Goal: Task Accomplishment & Management: Use online tool/utility

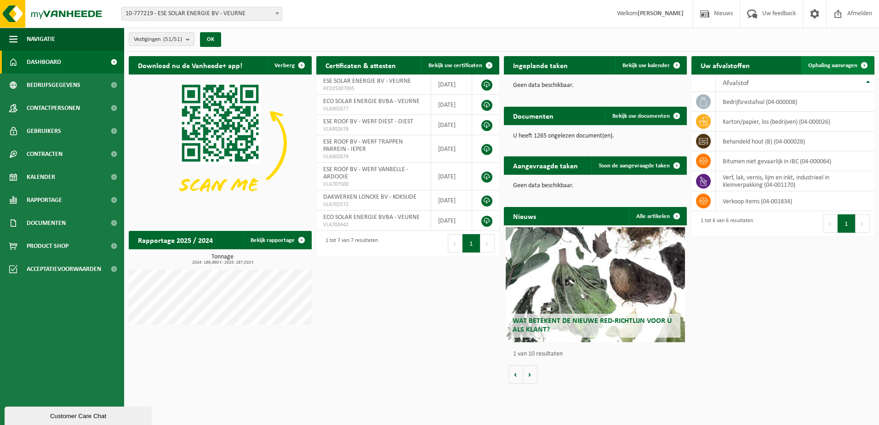
click at [702, 65] on span "Ophaling aanvragen" at bounding box center [832, 66] width 49 height 6
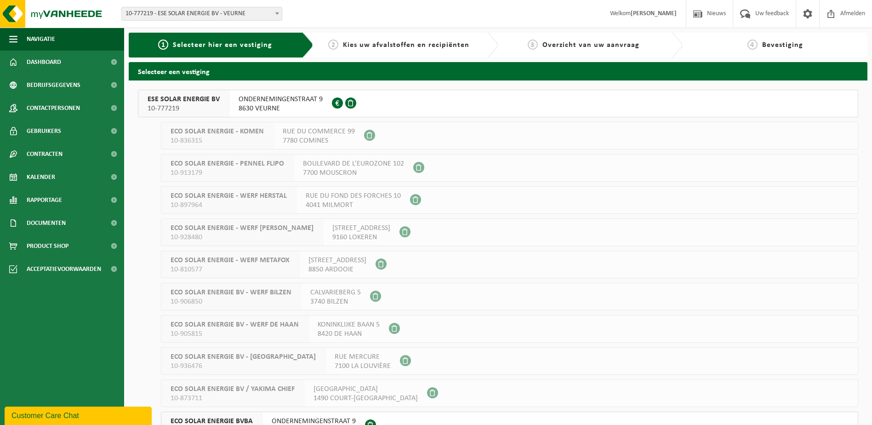
click at [293, 419] on span "ONDERNEMINGENSTRAAT 9" at bounding box center [314, 420] width 84 height 9
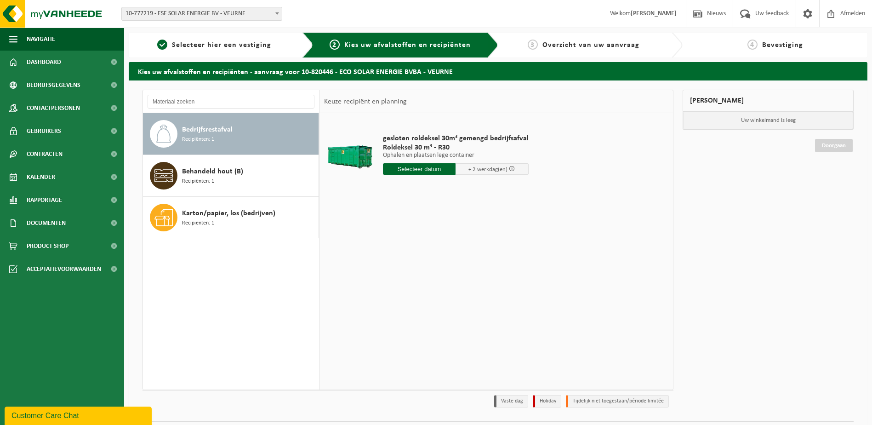
click at [201, 131] on span "Bedrijfsrestafval" at bounding box center [207, 129] width 51 height 11
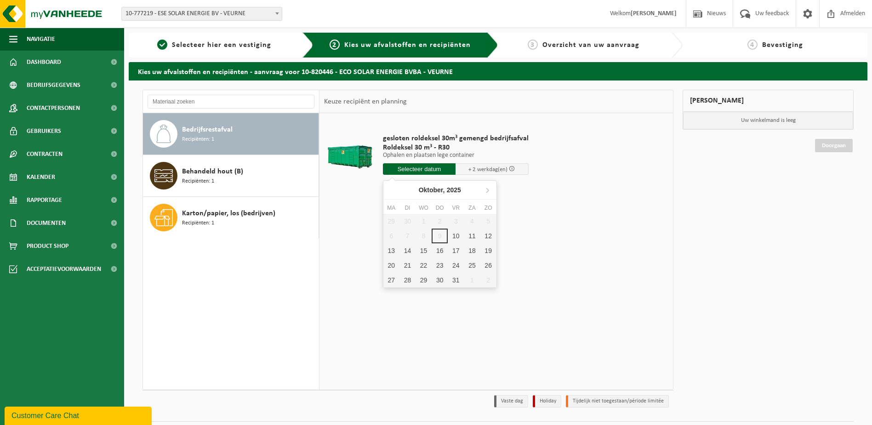
click at [431, 166] on input "text" at bounding box center [419, 168] width 73 height 11
click at [456, 234] on div "10" at bounding box center [456, 235] width 16 height 15
type input "Van 2025-10-10"
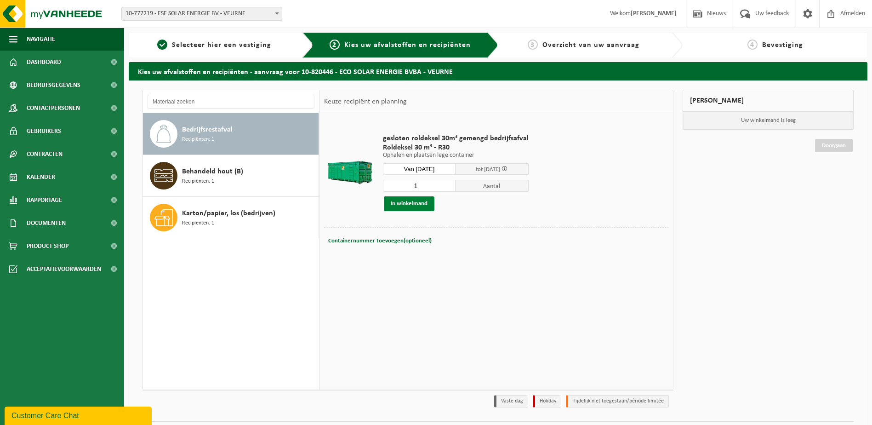
click at [404, 200] on button "In winkelmand" at bounding box center [409, 203] width 51 height 15
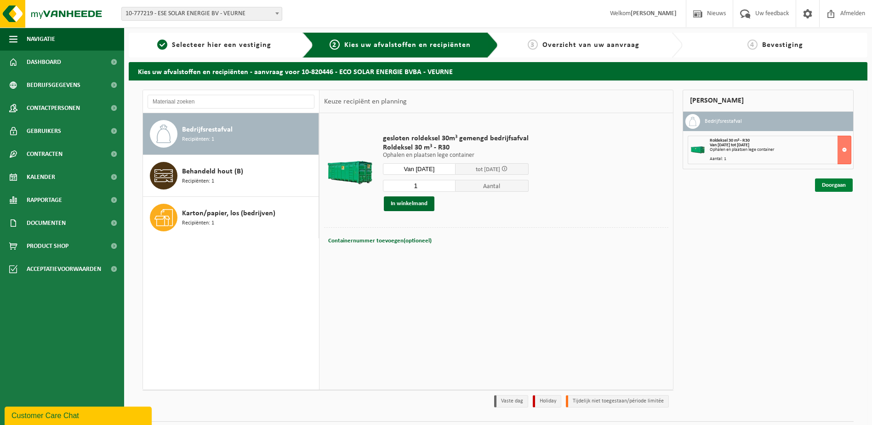
click at [831, 182] on link "Doorgaan" at bounding box center [834, 184] width 38 height 13
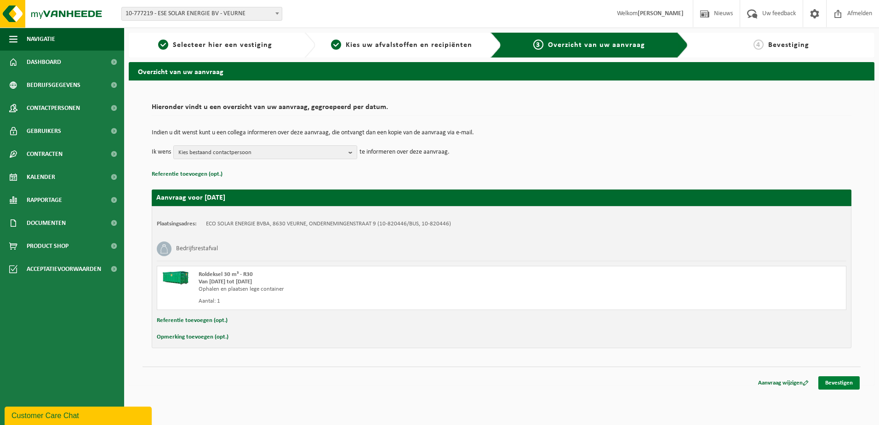
click at [833, 382] on link "Bevestigen" at bounding box center [838, 382] width 41 height 13
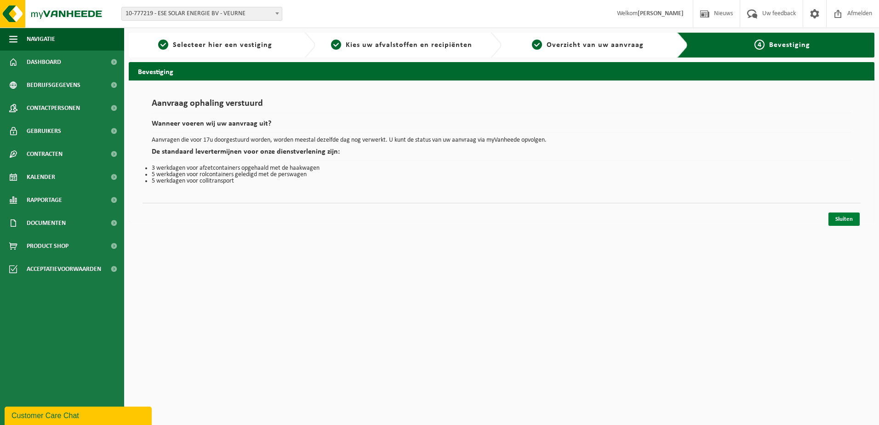
click at [840, 215] on link "Sluiten" at bounding box center [843, 218] width 31 height 13
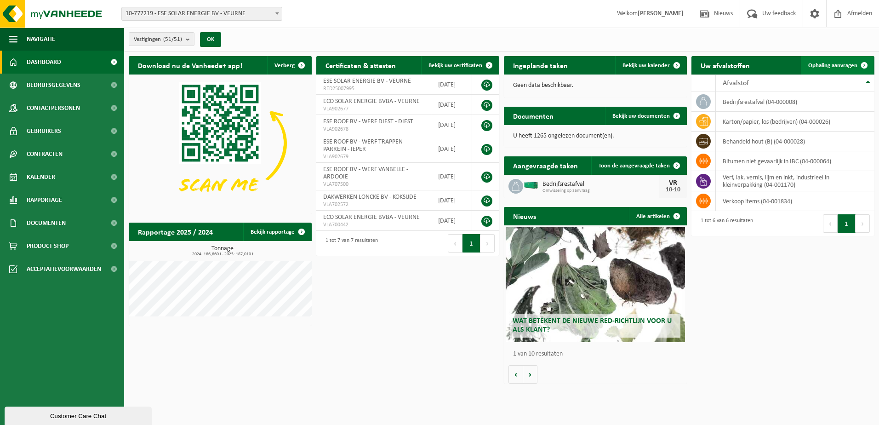
click at [821, 64] on span "Ophaling aanvragen" at bounding box center [832, 66] width 49 height 6
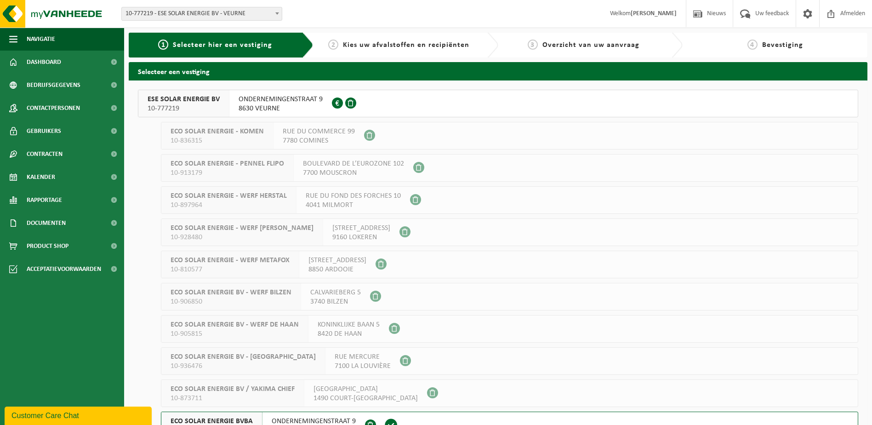
click at [295, 420] on span "ONDERNEMINGENSTRAAT 9" at bounding box center [314, 420] width 84 height 9
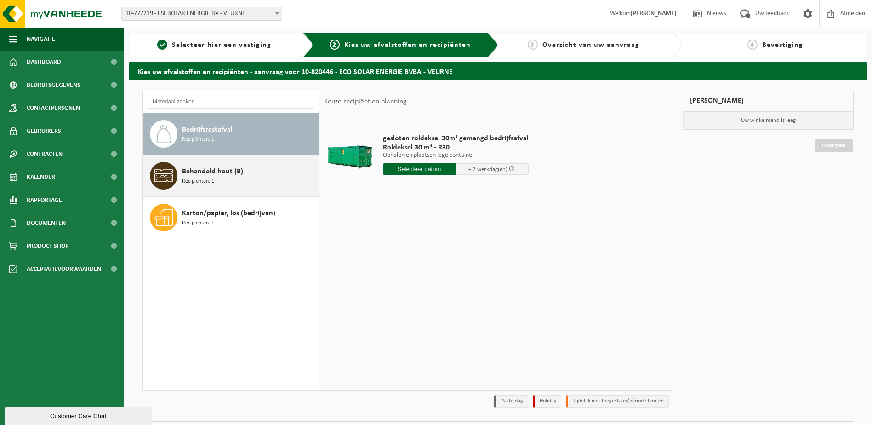
click at [200, 171] on span "Behandeld hout (B)" at bounding box center [212, 171] width 61 height 11
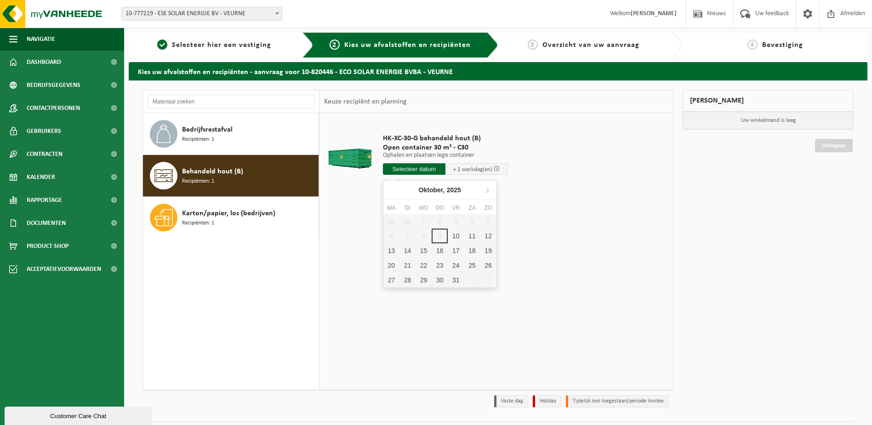
click at [421, 167] on input "text" at bounding box center [414, 168] width 63 height 11
click at [455, 236] on div "10" at bounding box center [456, 235] width 16 height 15
type input "Van [DATE]"
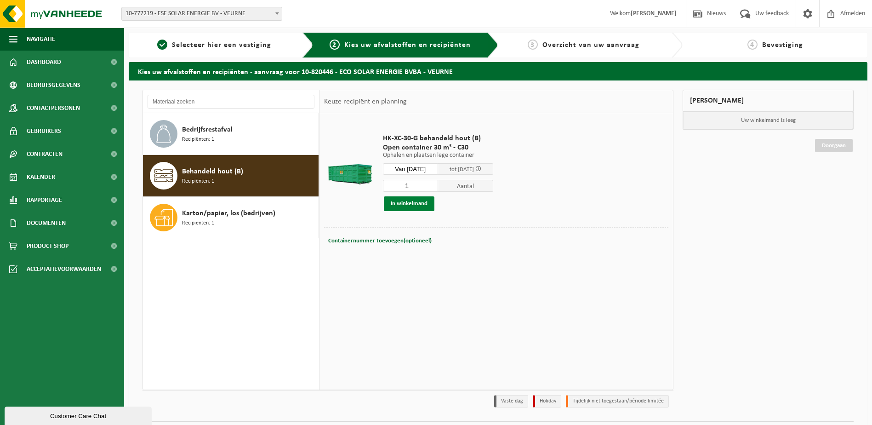
click at [402, 202] on button "In winkelmand" at bounding box center [409, 203] width 51 height 15
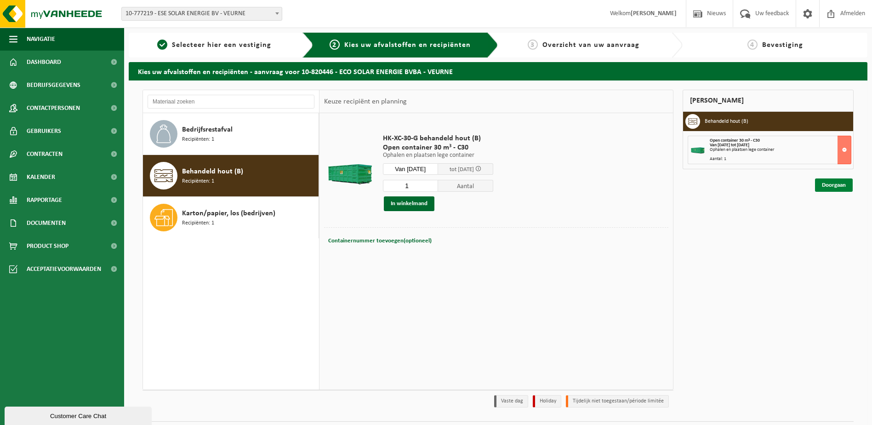
click at [832, 186] on link "Doorgaan" at bounding box center [834, 184] width 38 height 13
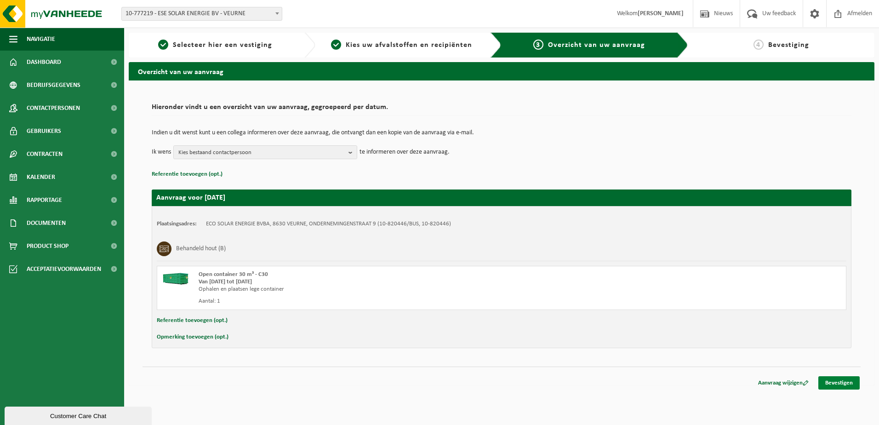
click at [838, 380] on link "Bevestigen" at bounding box center [838, 382] width 41 height 13
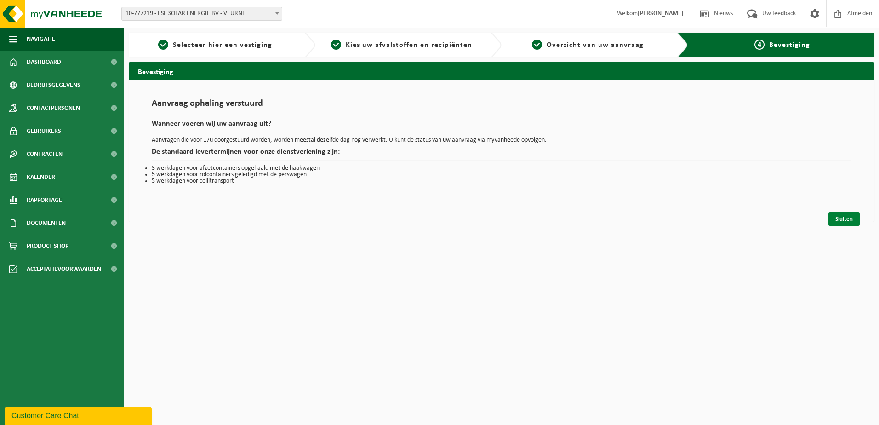
click at [847, 215] on link "Sluiten" at bounding box center [843, 218] width 31 height 13
